Goal: Navigation & Orientation: Find specific page/section

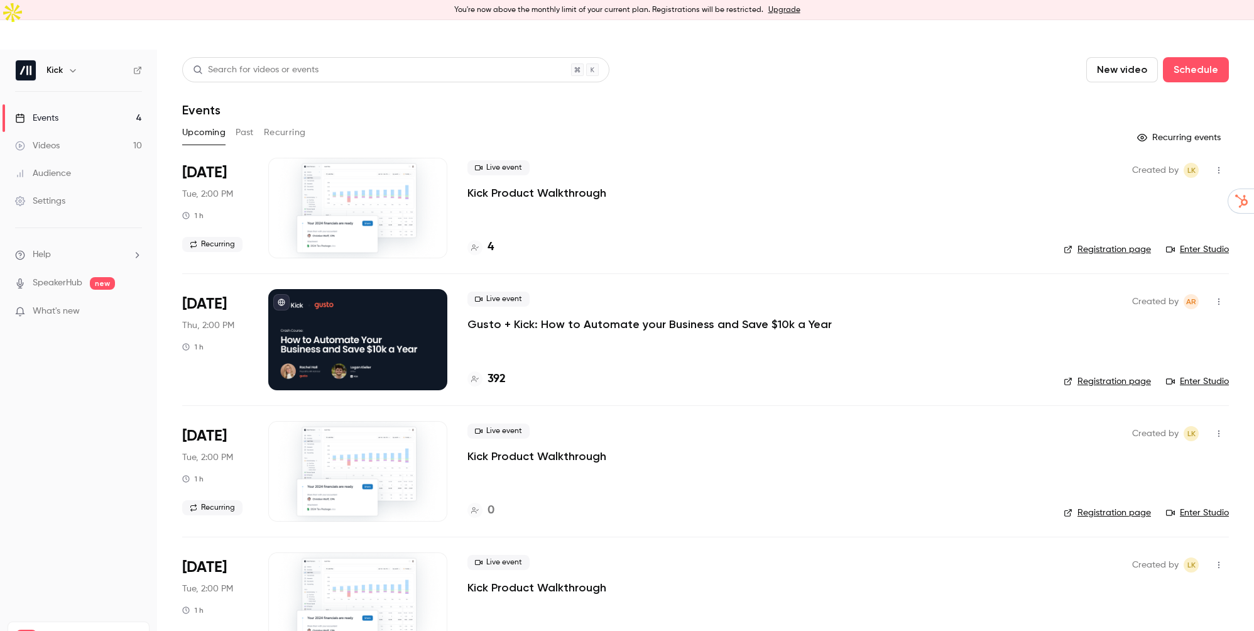
scroll to position [14, 0]
click at [498, 371] on h4 "392" at bounding box center [496, 379] width 18 height 17
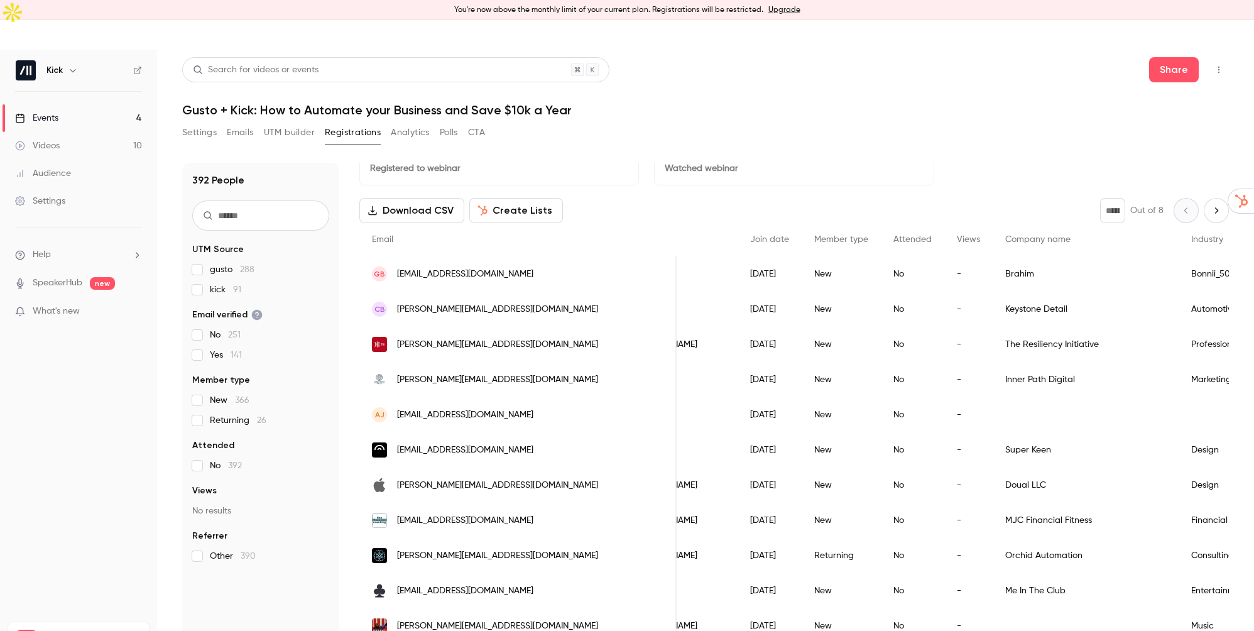
scroll to position [0, 111]
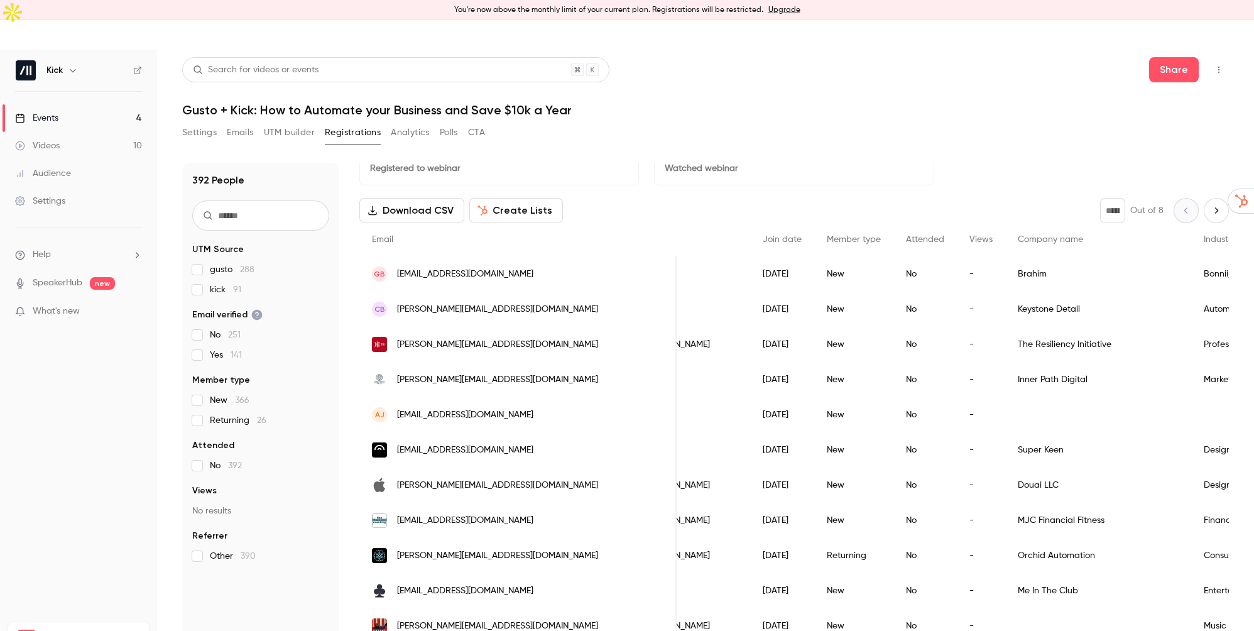
click at [38, 112] on div "Events" at bounding box center [36, 118] width 43 height 13
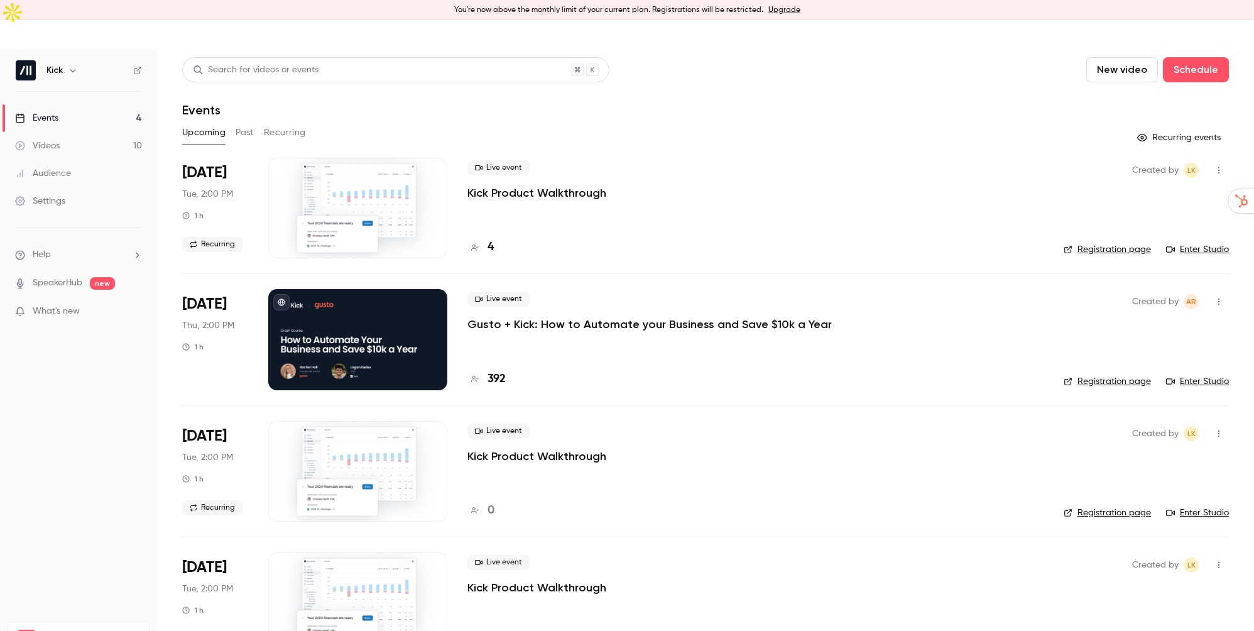
scroll to position [14, 0]
